Goal: Ask a question

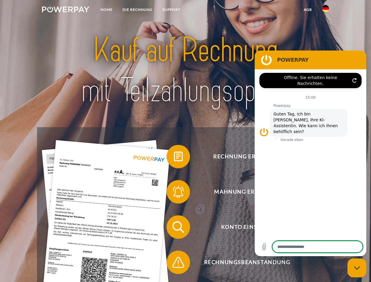
click at [66, 10] on img at bounding box center [65, 9] width 47 height 6
click at [326, 10] on img at bounding box center [325, 8] width 7 height 7
click at [308, 10] on link "agb" at bounding box center [308, 9] width 18 height 11
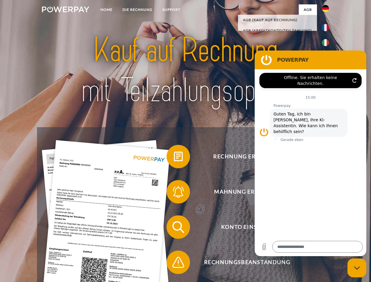
click at [174, 158] on span at bounding box center [169, 156] width 29 height 29
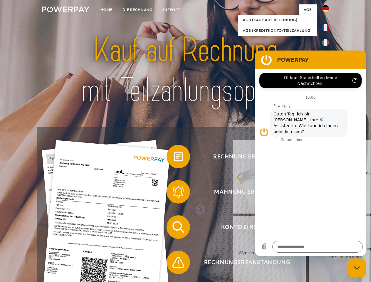
click at [227, 193] on div "zurück Warum habe ich eine Rechnung erhalten? Was habe ich noch offen, ist mein…" at bounding box center [345, 215] width 237 height 152
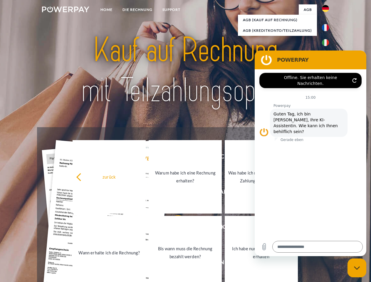
click at [174, 228] on link "Bis wann muss die Rechnung bezahlt werden?" at bounding box center [185, 252] width 73 height 73
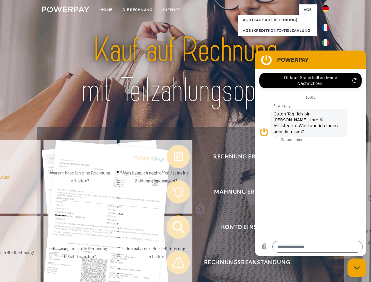
click at [174, 264] on span at bounding box center [169, 262] width 29 height 29
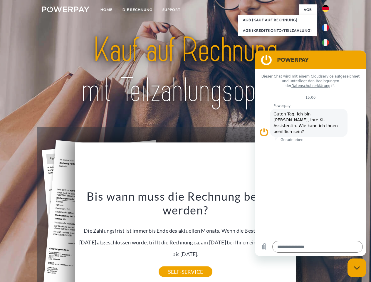
click at [357, 268] on icon "Messaging-Fenster schließen" at bounding box center [357, 268] width 6 height 4
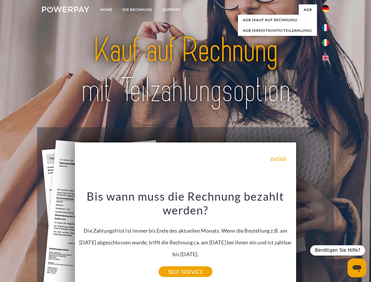
type textarea "*"
